Goal: Task Accomplishment & Management: Manage account settings

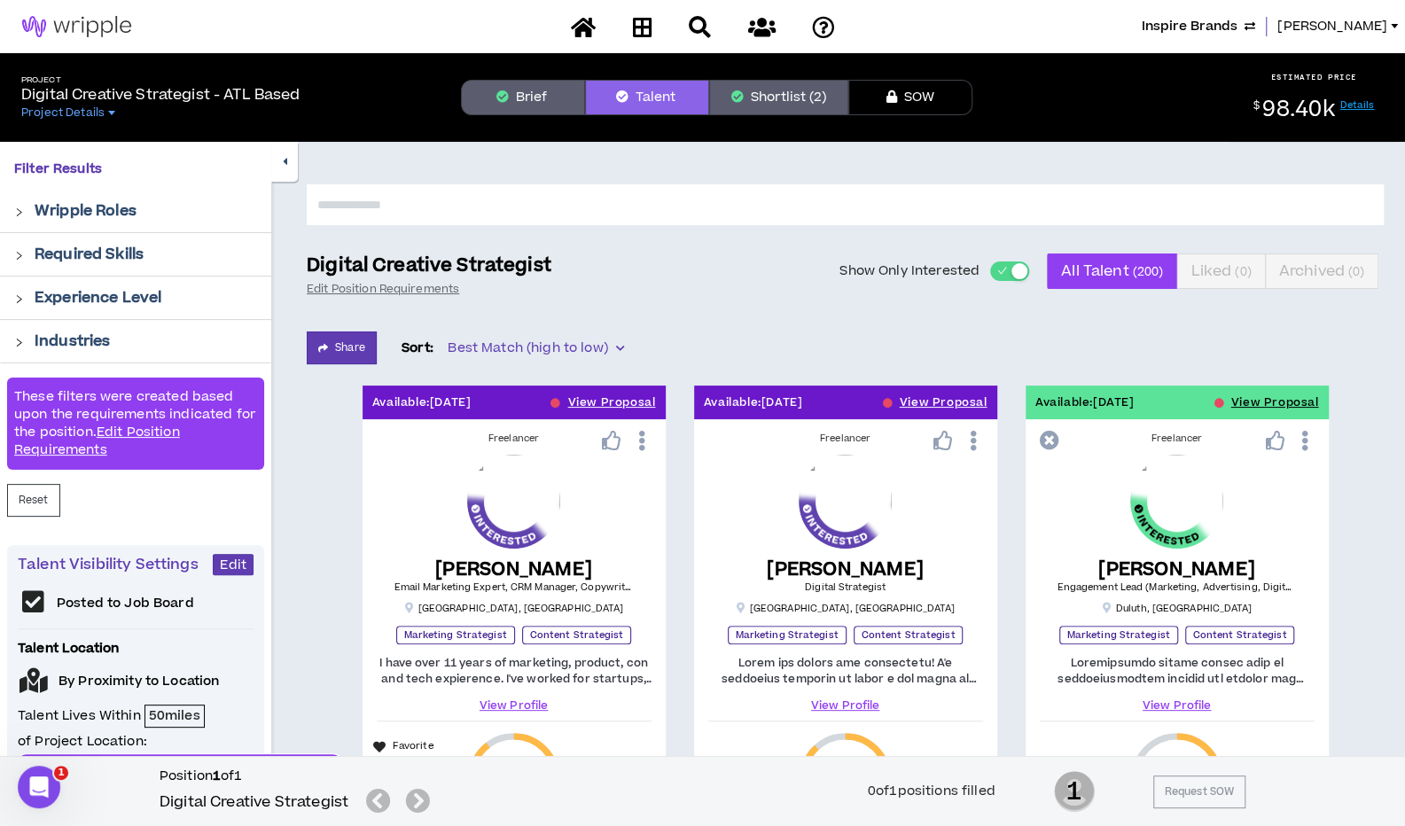
click at [1237, 24] on span "Inspire Brands" at bounding box center [1190, 27] width 96 height 20
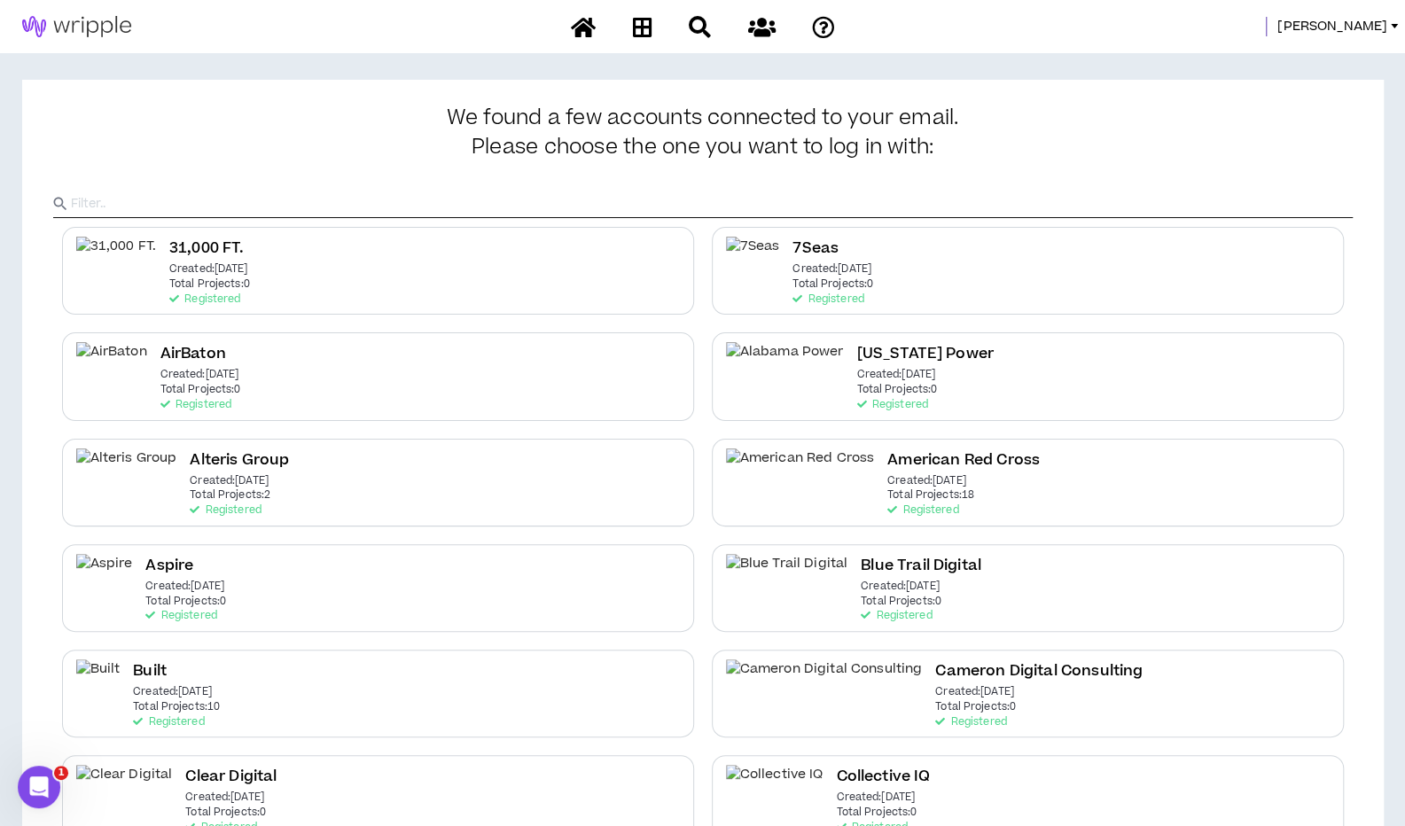
click at [904, 208] on input "text" at bounding box center [712, 204] width 1282 height 27
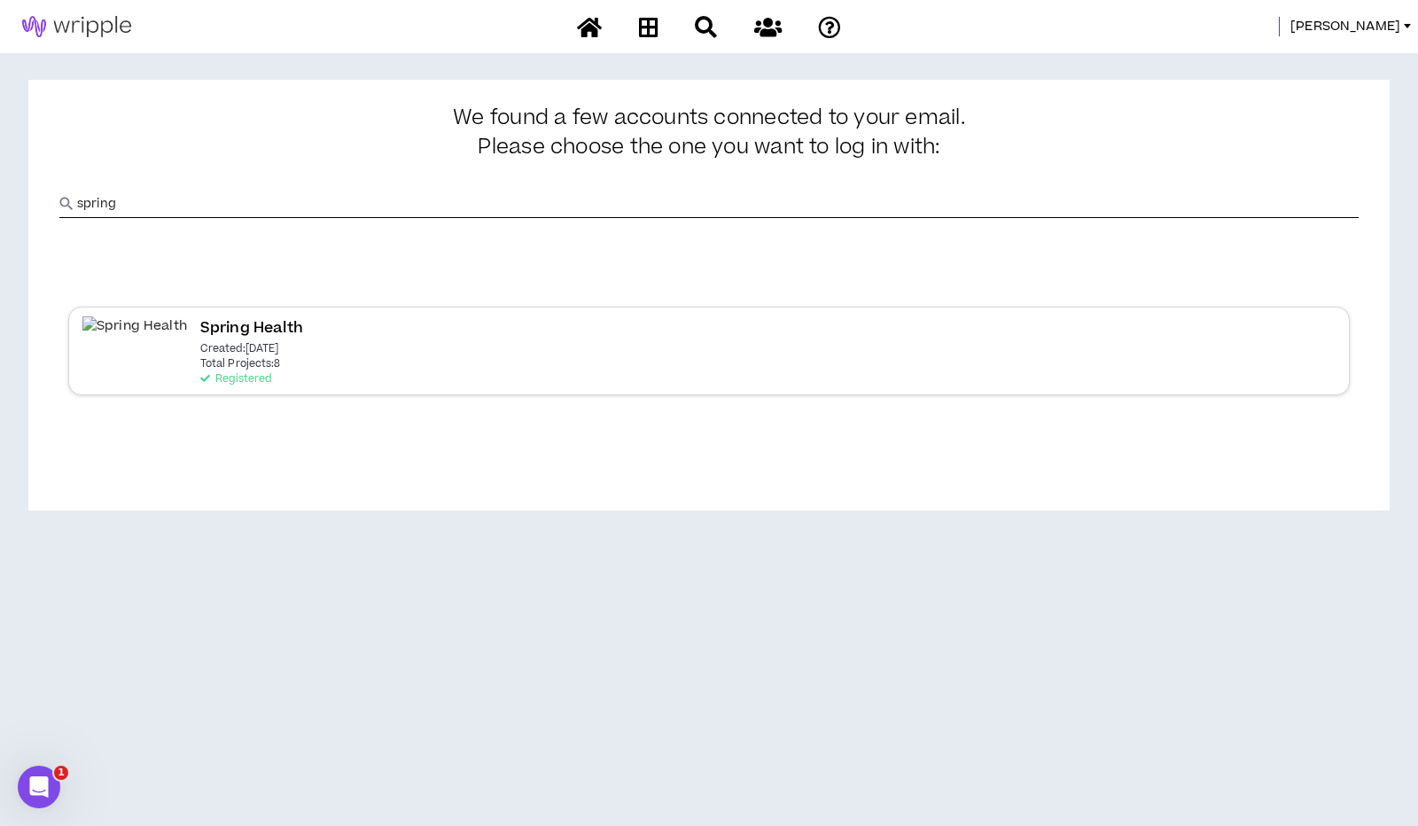
type input "spring"
click at [363, 357] on div "Spring Health Created: [DATE] Total Projects: 8 Registered" at bounding box center [709, 351] width 1282 height 88
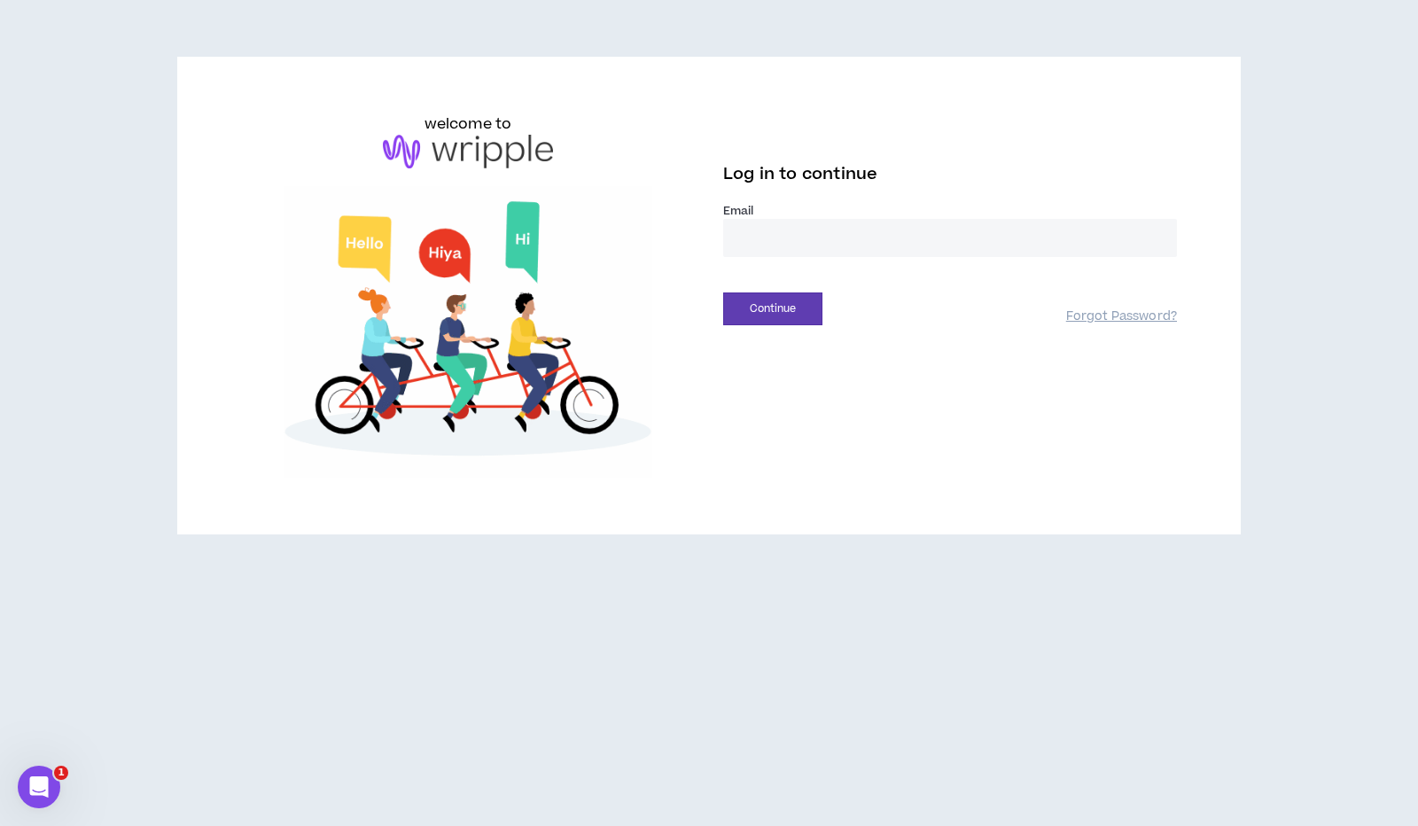
click at [844, 235] on input "email" at bounding box center [950, 238] width 454 height 38
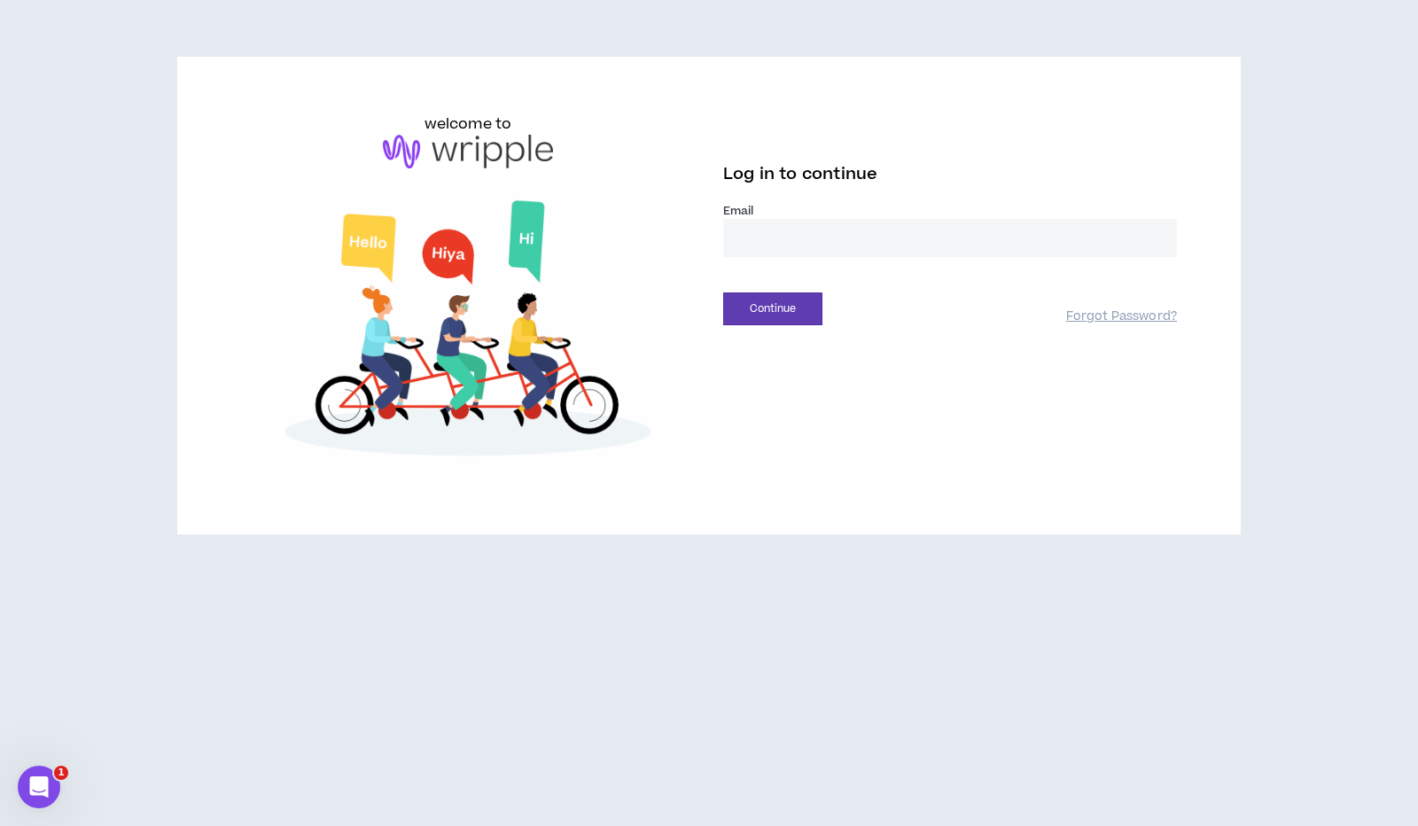
type input "**********"
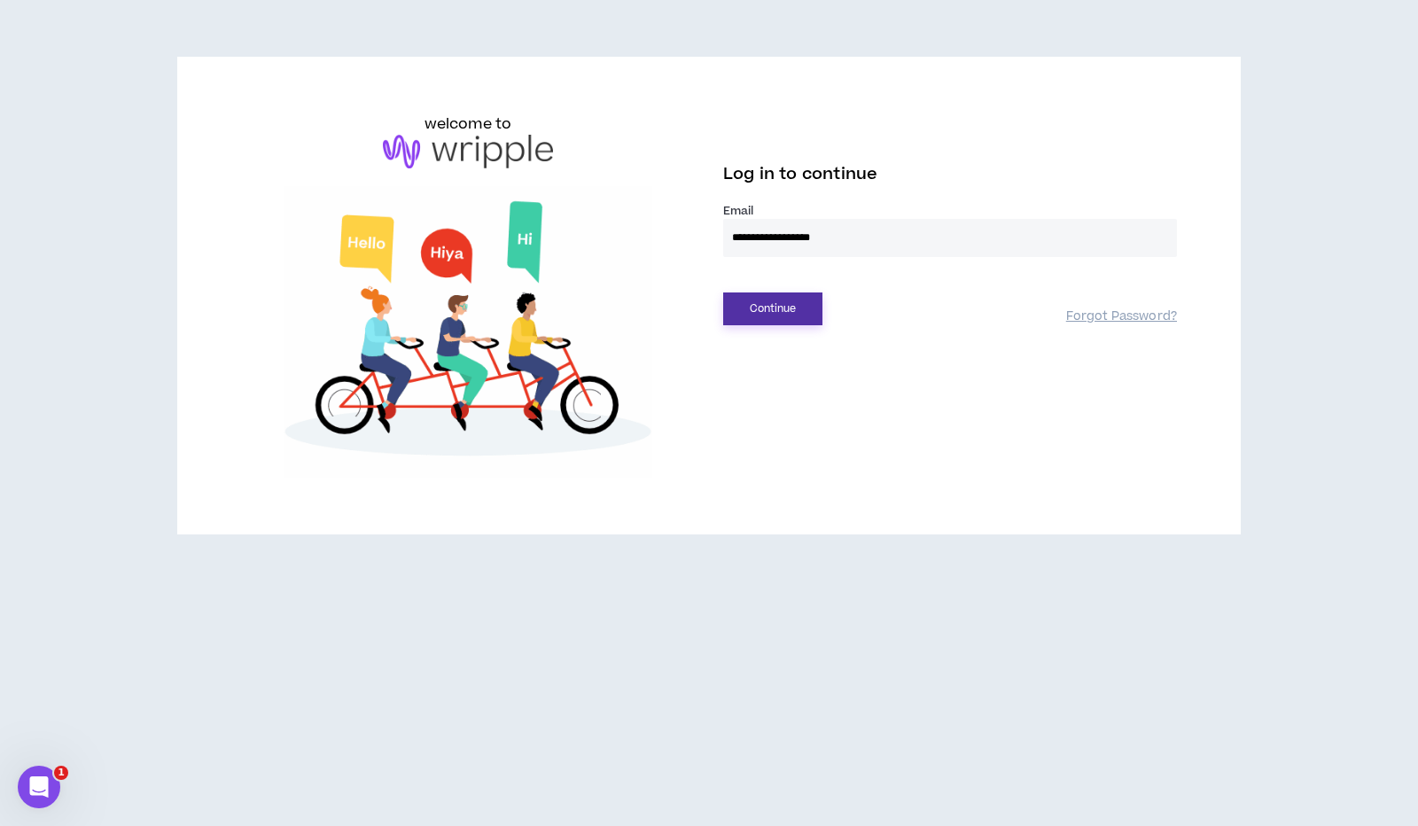
click at [757, 307] on button "Continue" at bounding box center [772, 309] width 99 height 33
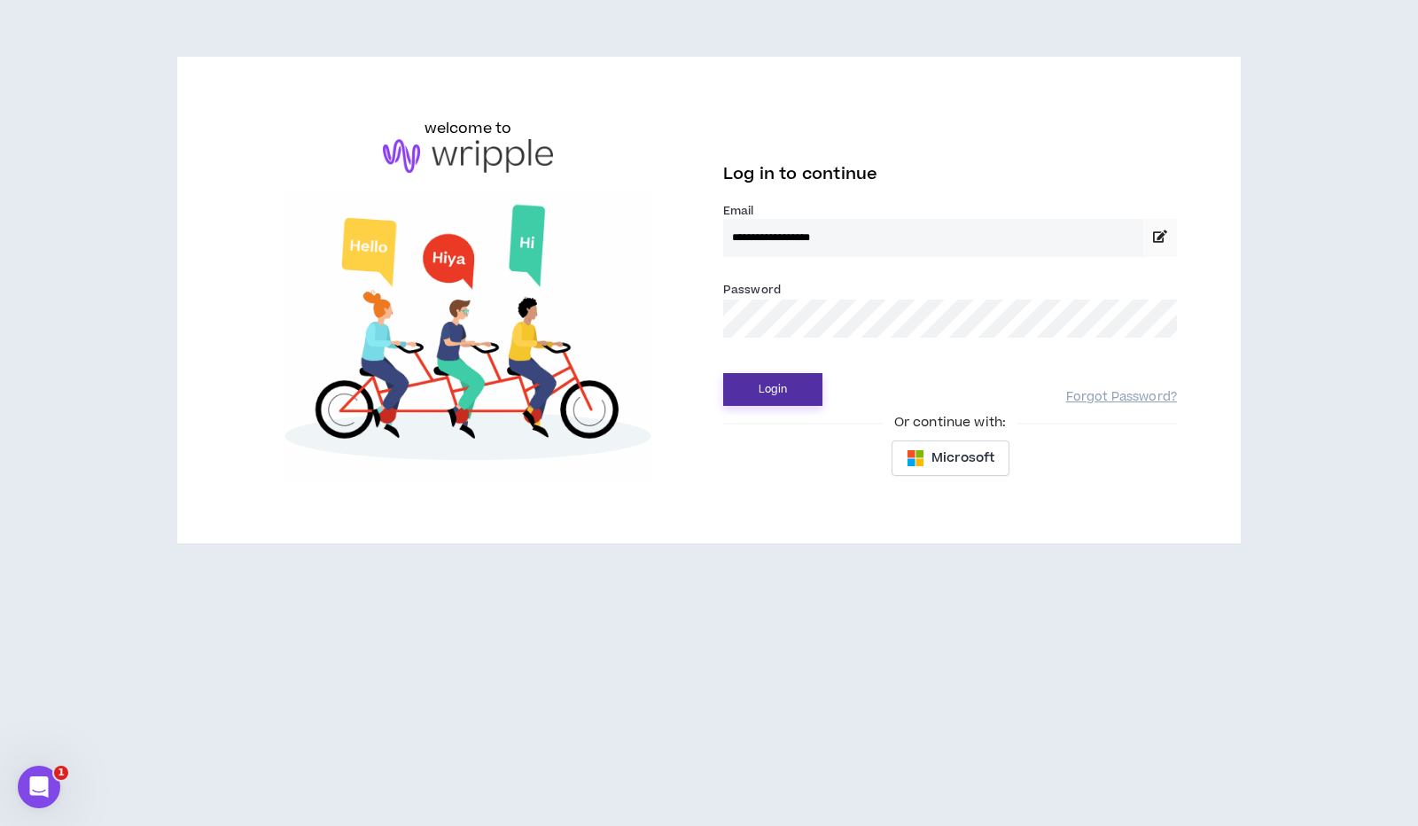
click at [747, 389] on button "Login" at bounding box center [772, 389] width 99 height 33
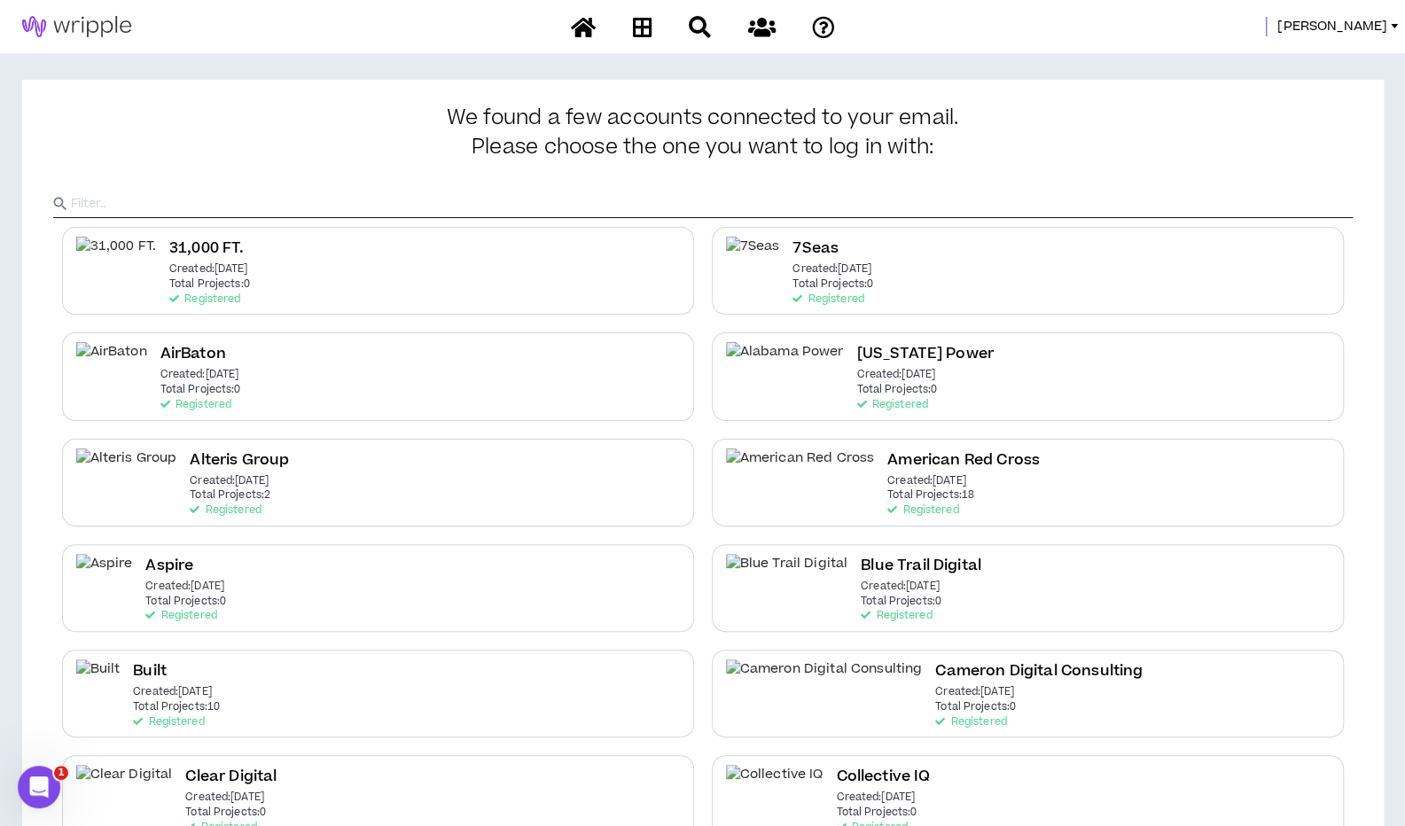
click at [144, 212] on input "text" at bounding box center [712, 204] width 1282 height 27
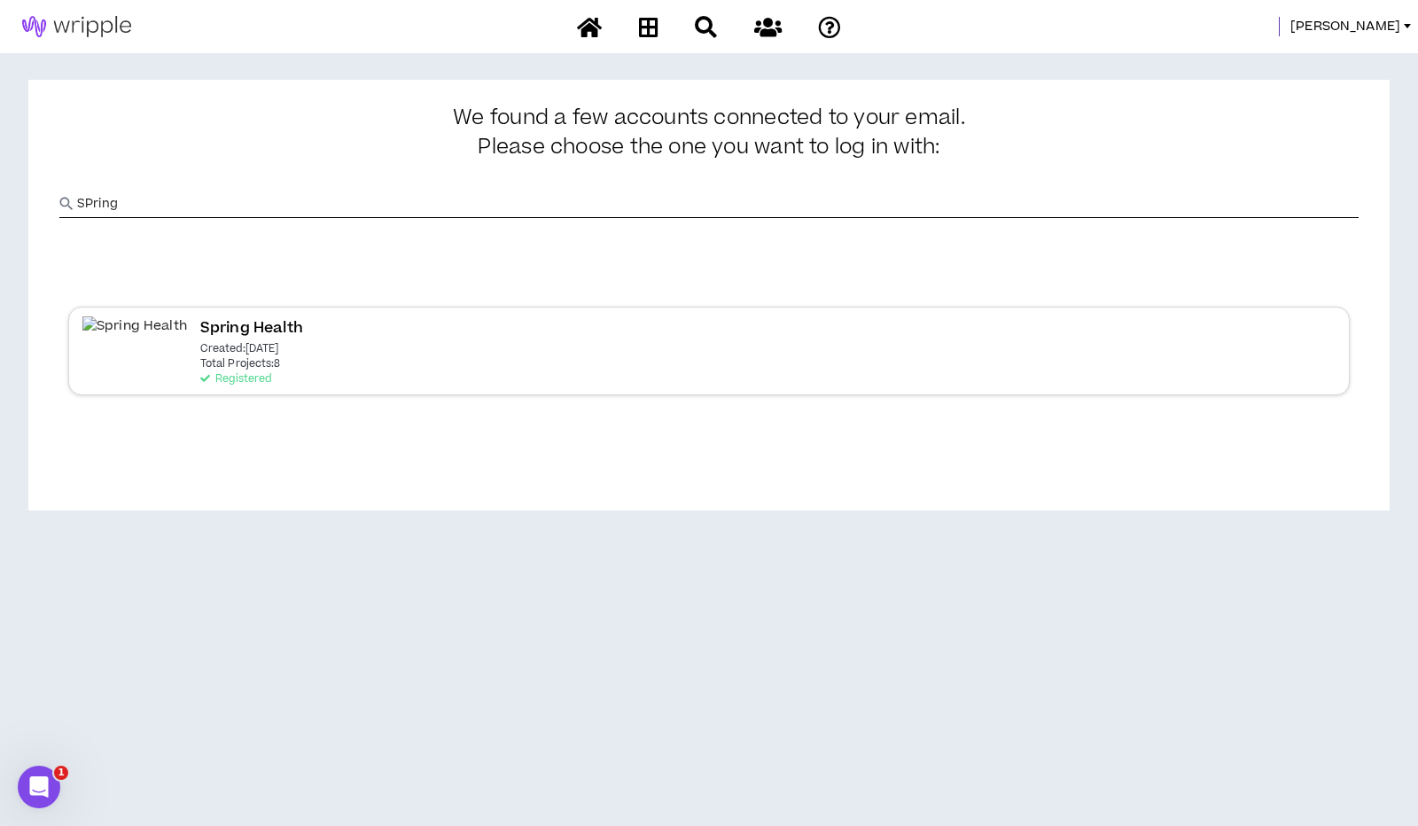
type input "SPring"
click at [127, 333] on div "Spring Health Created: [DATE] Total Projects: 8 Registered" at bounding box center [709, 351] width 1282 height 88
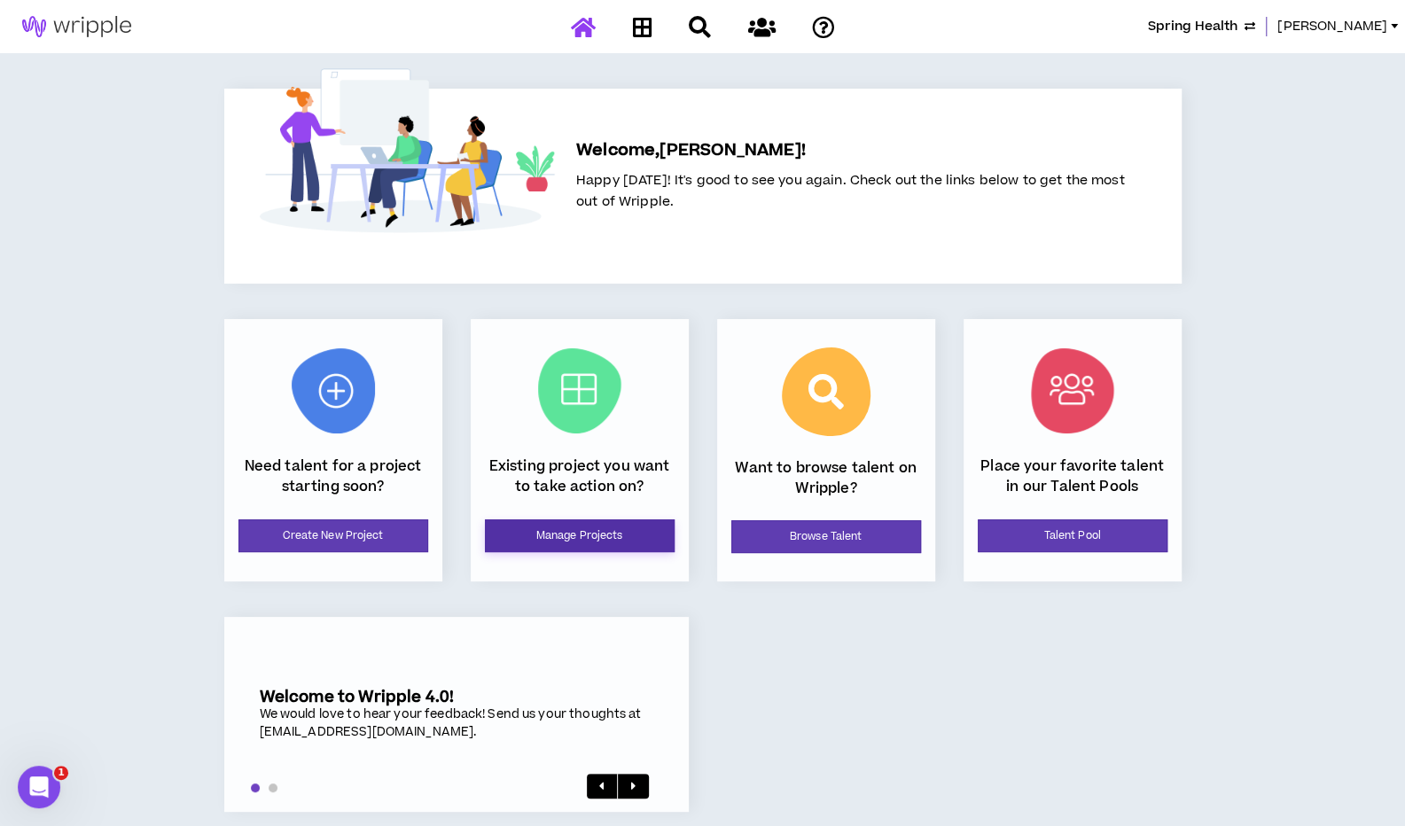
click at [578, 536] on link "Manage Projects" at bounding box center [580, 535] width 190 height 33
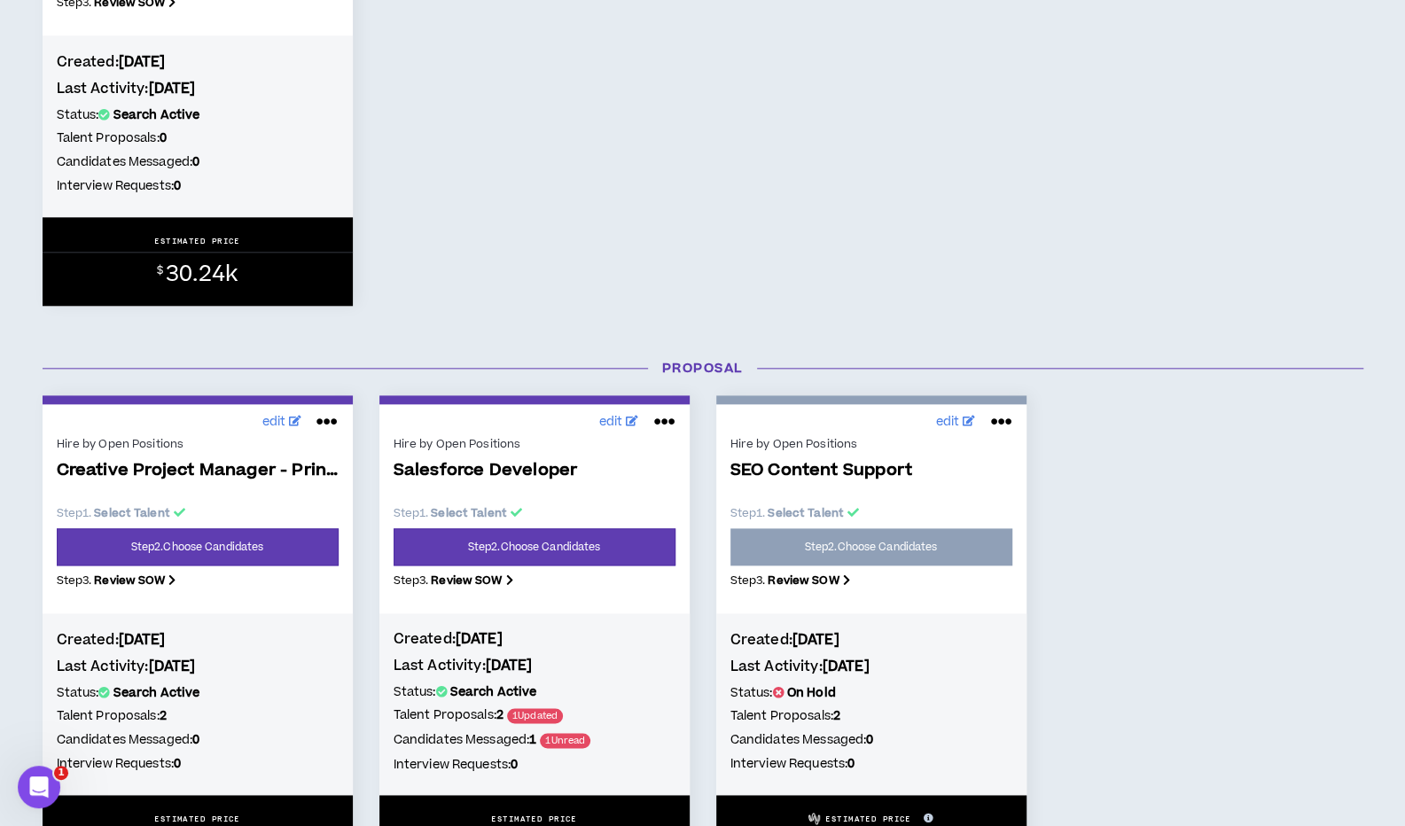
scroll to position [1019, 0]
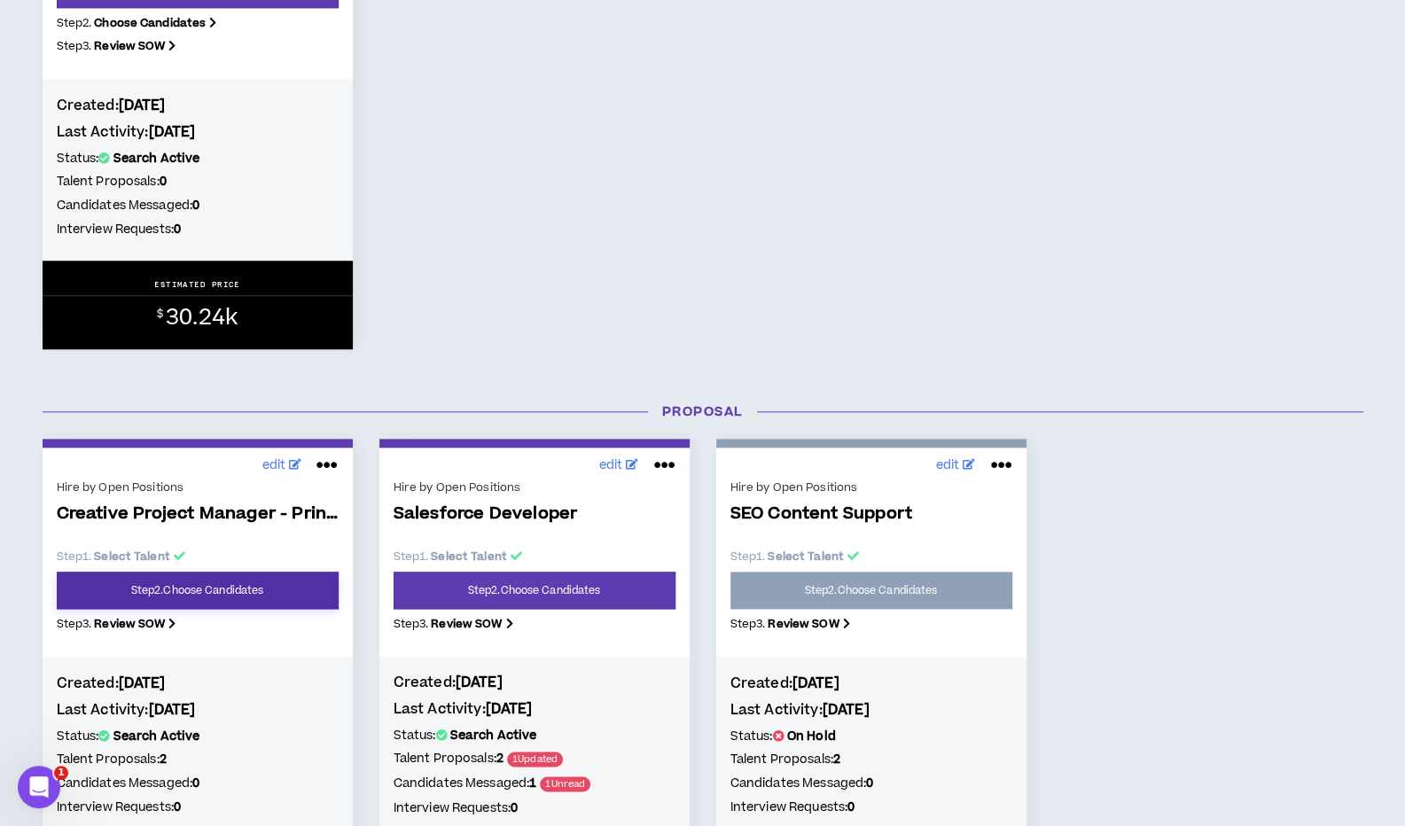
click at [266, 585] on link "Step 2 . Choose Candidates" at bounding box center [198, 590] width 282 height 37
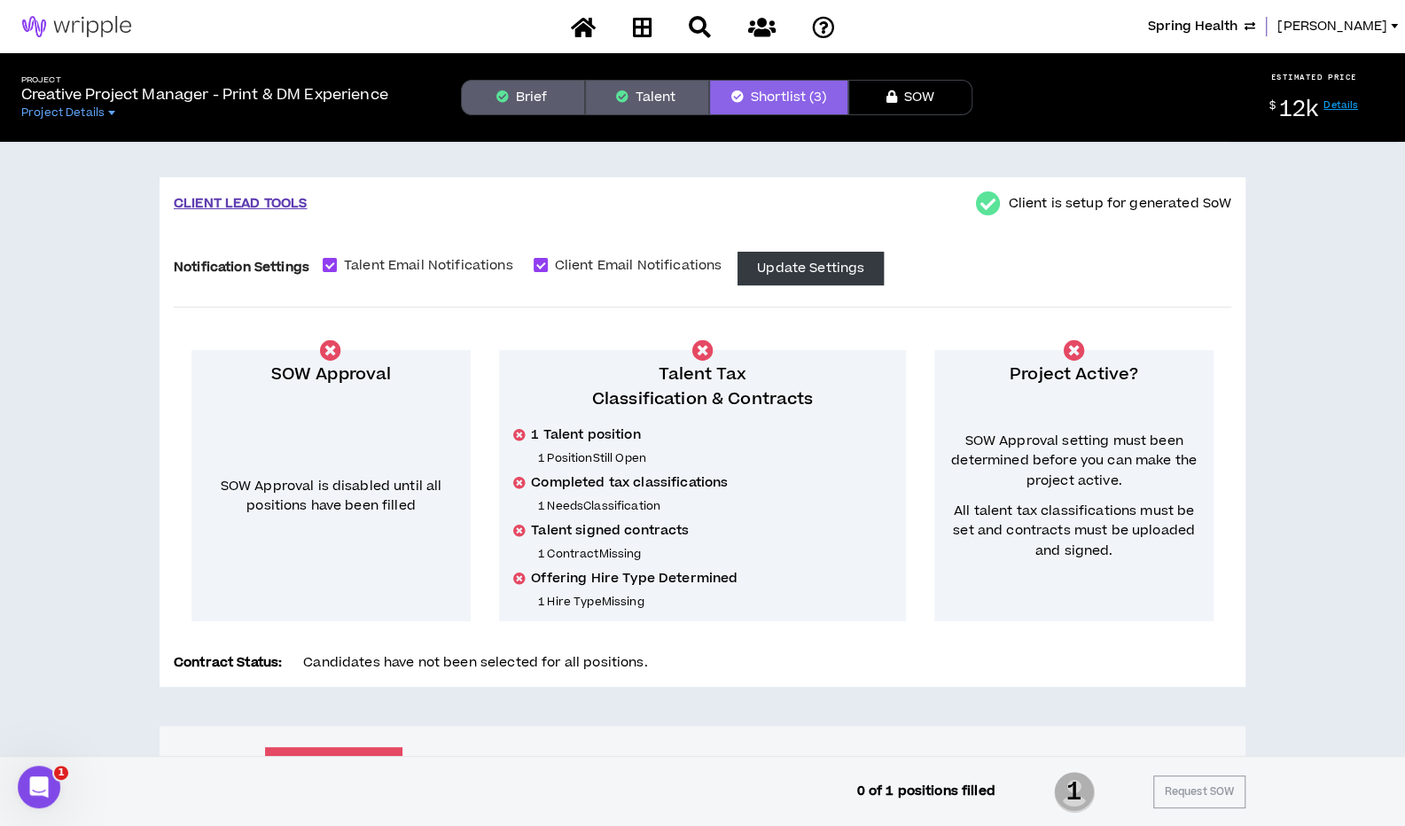
click at [665, 92] on button "Talent" at bounding box center [647, 97] width 124 height 35
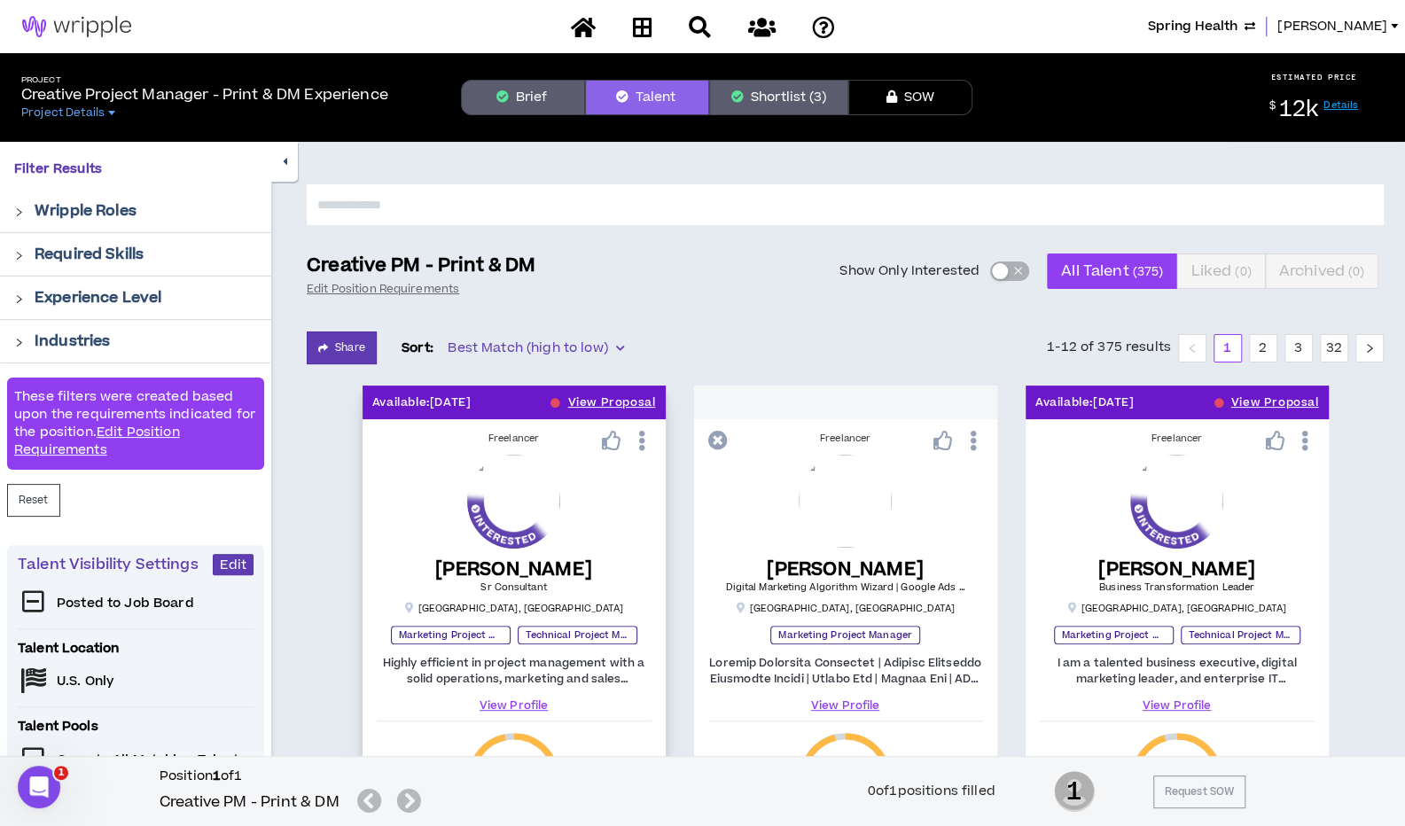
click at [648, 448] on icon at bounding box center [641, 440] width 19 height 31
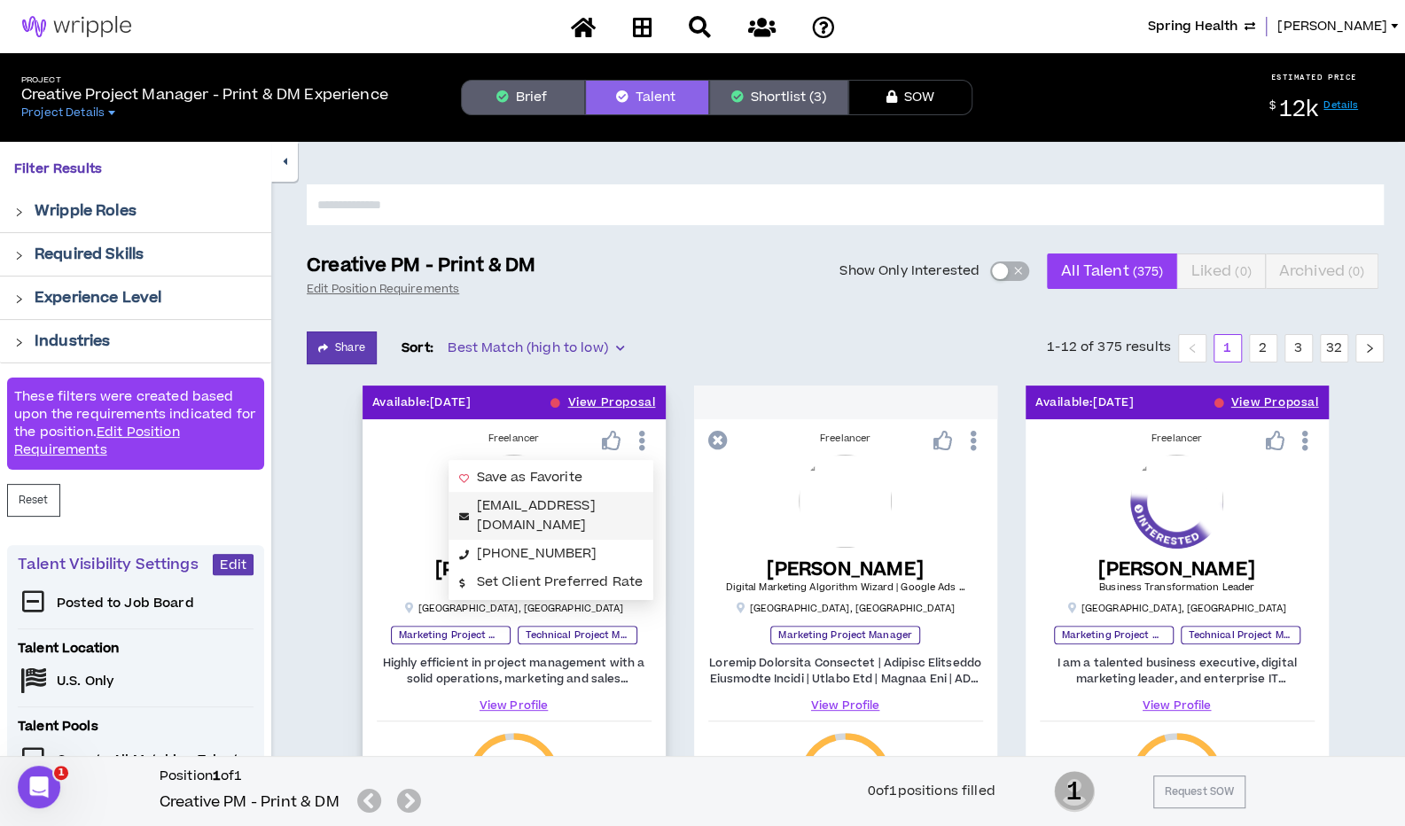
click at [576, 504] on link "[EMAIL_ADDRESS][DOMAIN_NAME]" at bounding box center [536, 515] width 119 height 38
